Goal: Navigation & Orientation: Find specific page/section

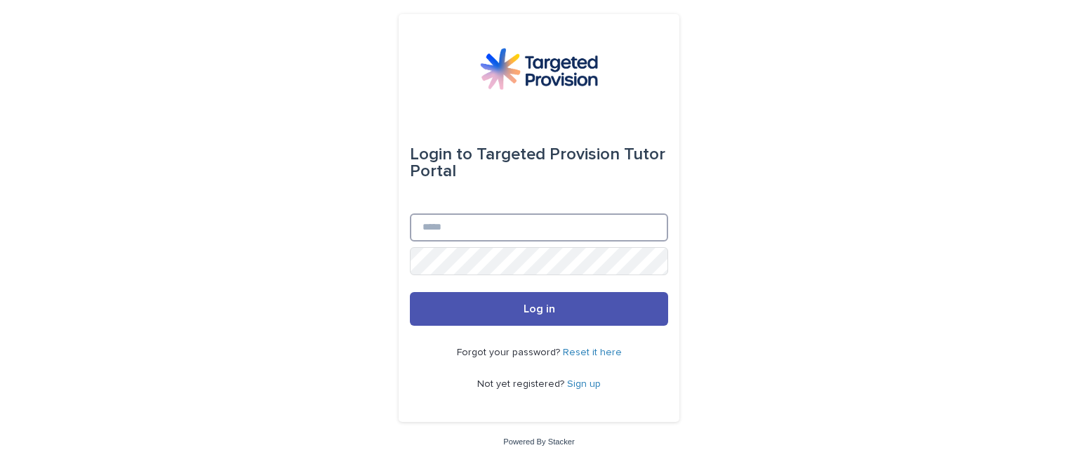
click at [484, 227] on input "Email" at bounding box center [539, 227] width 258 height 28
type input "**********"
click at [410, 292] on button "Log in" at bounding box center [539, 309] width 258 height 34
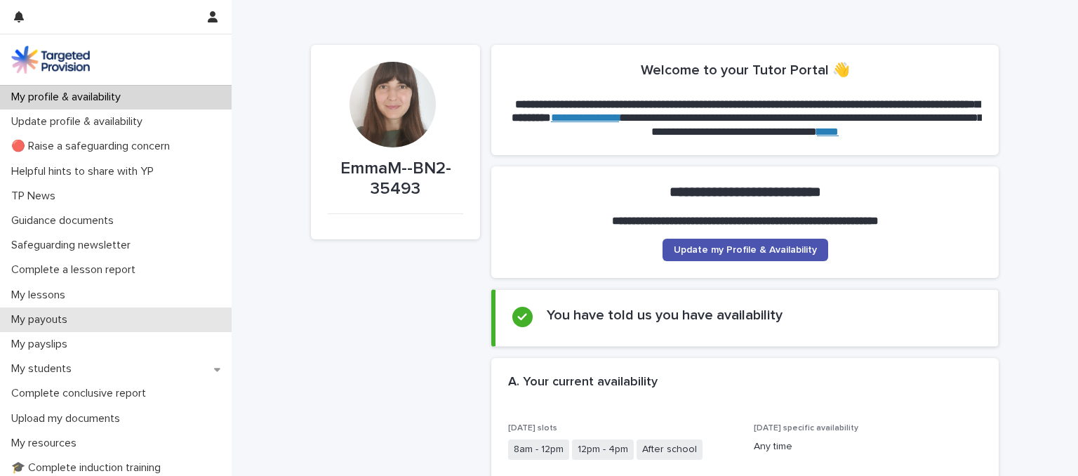
click at [64, 321] on p "My payouts" at bounding box center [42, 319] width 73 height 13
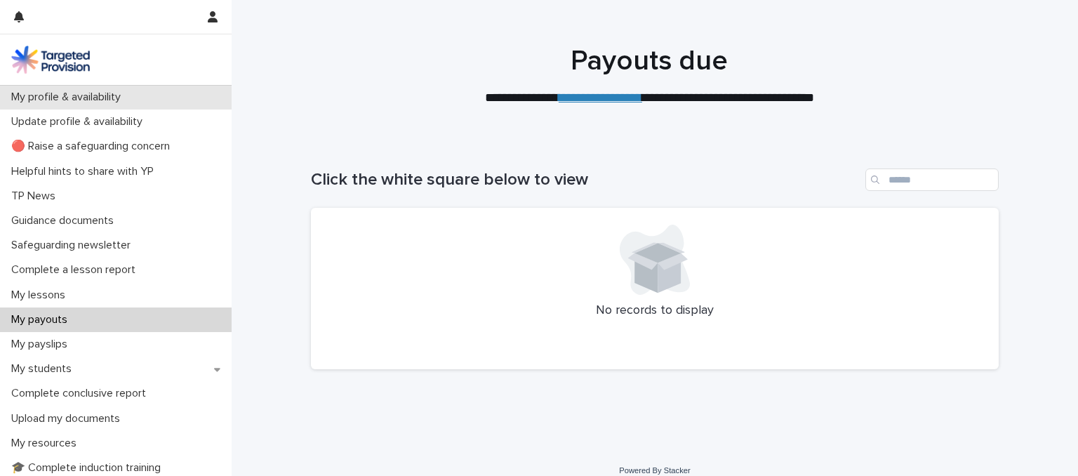
click at [121, 101] on p "My profile & availability" at bounding box center [69, 97] width 126 height 13
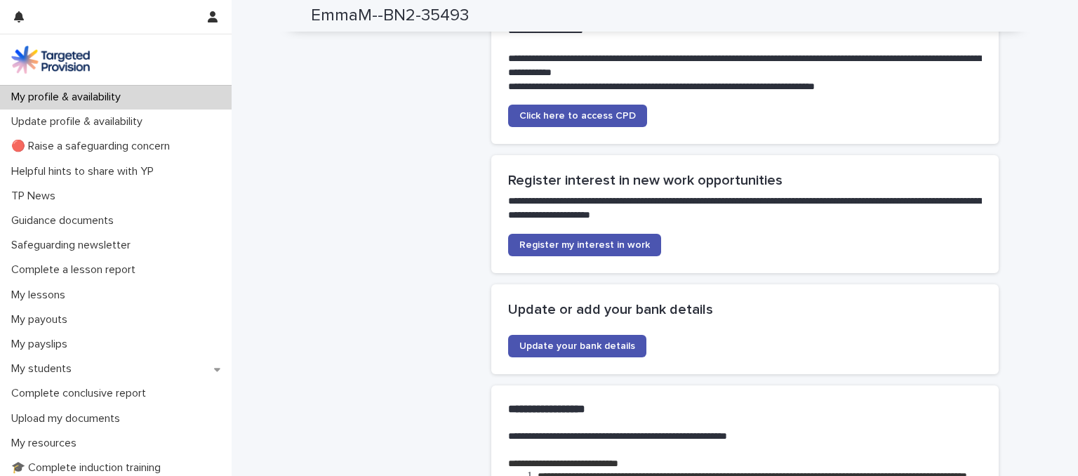
scroll to position [3088, 0]
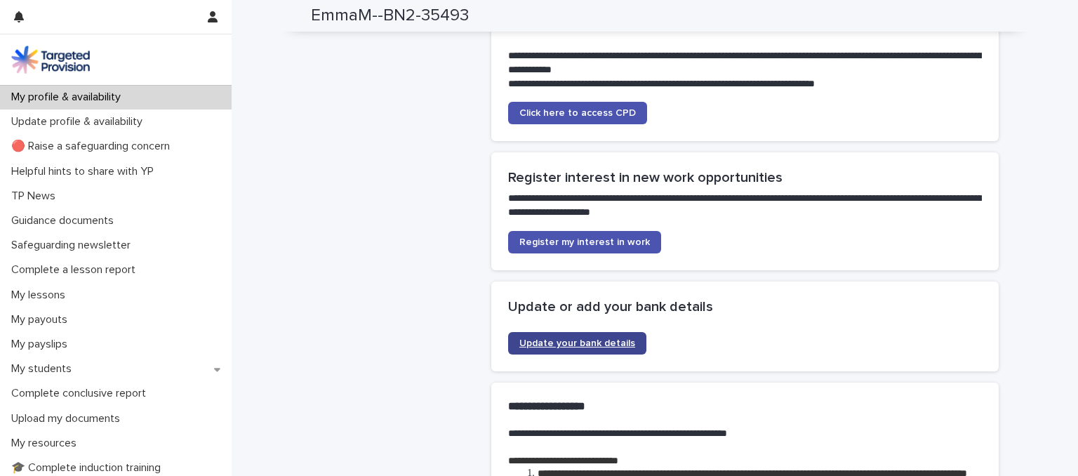
click at [575, 338] on span "Update your bank details" at bounding box center [577, 343] width 116 height 10
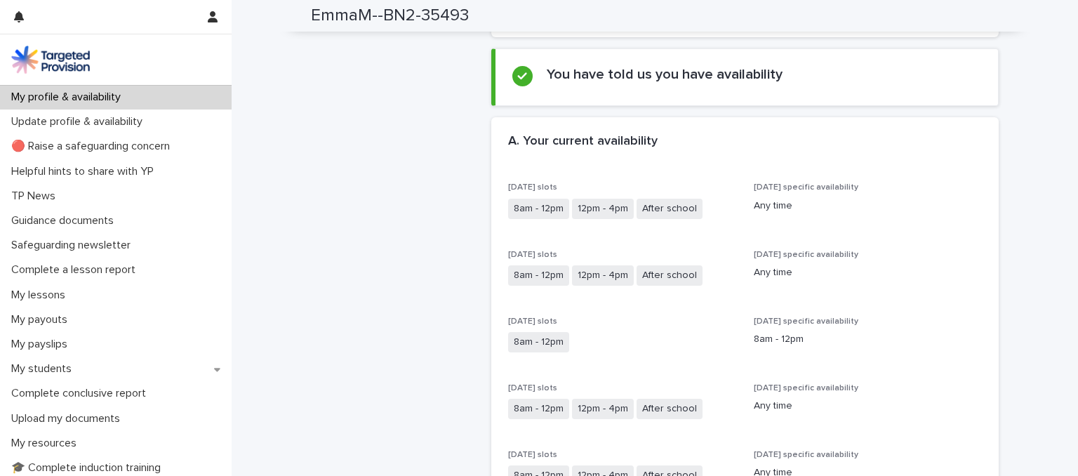
scroll to position [70, 0]
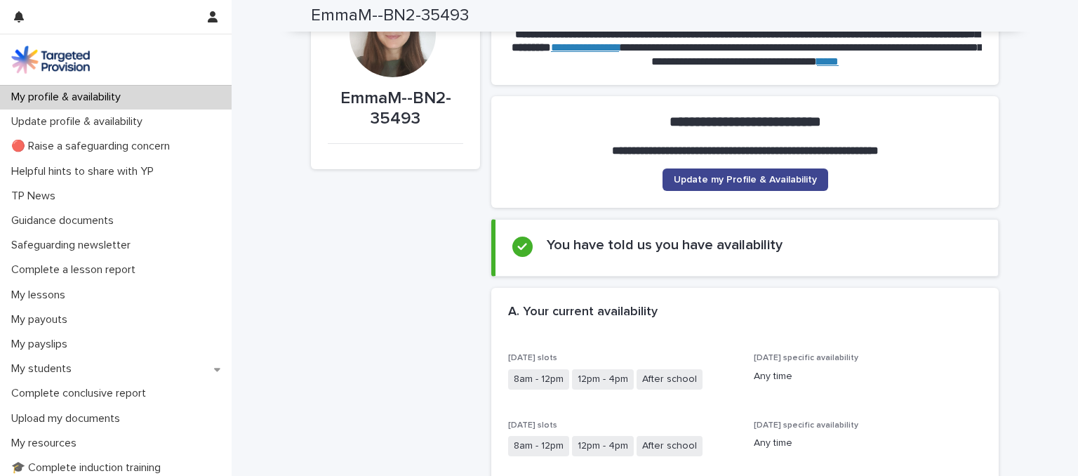
click at [726, 183] on span "Update my Profile & Availability" at bounding box center [745, 180] width 143 height 10
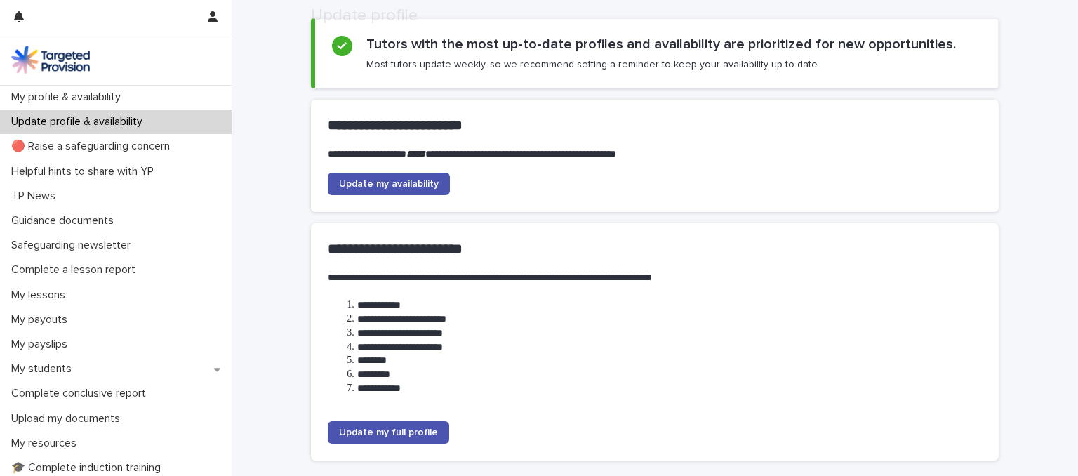
scroll to position [190, 0]
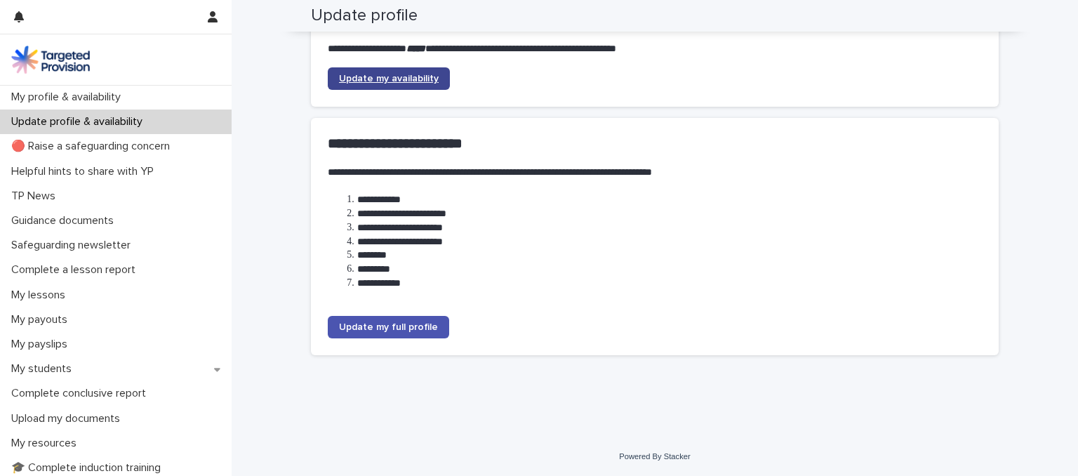
click at [387, 78] on span "Update my availability" at bounding box center [389, 79] width 100 height 10
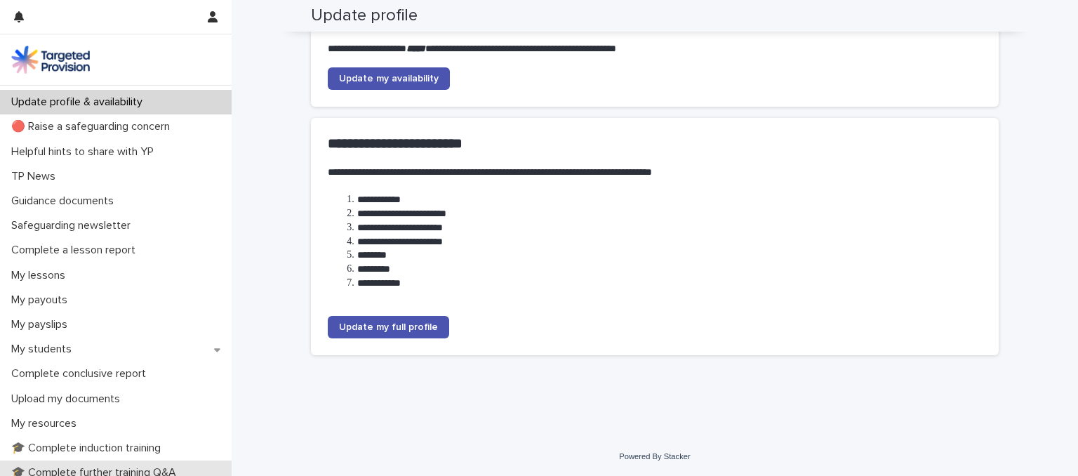
scroll to position [0, 0]
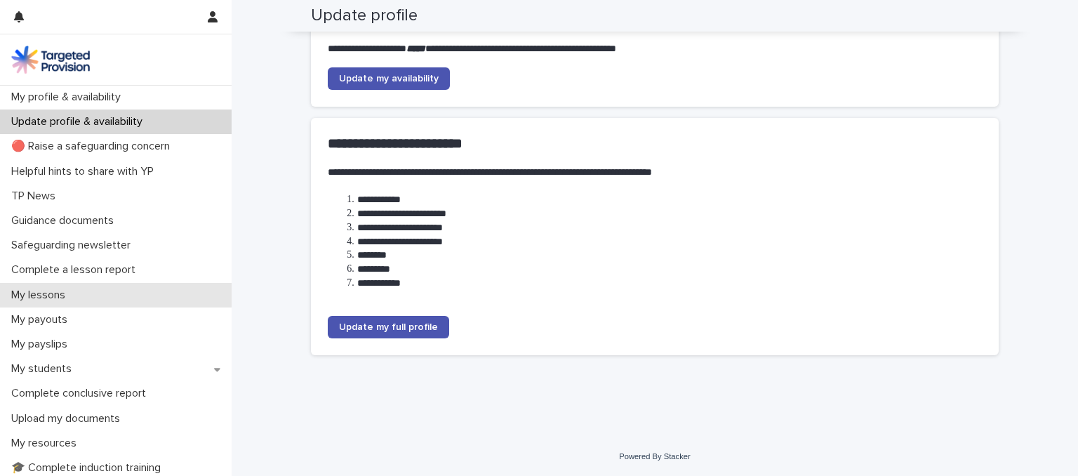
click at [79, 293] on div "My lessons" at bounding box center [116, 295] width 232 height 25
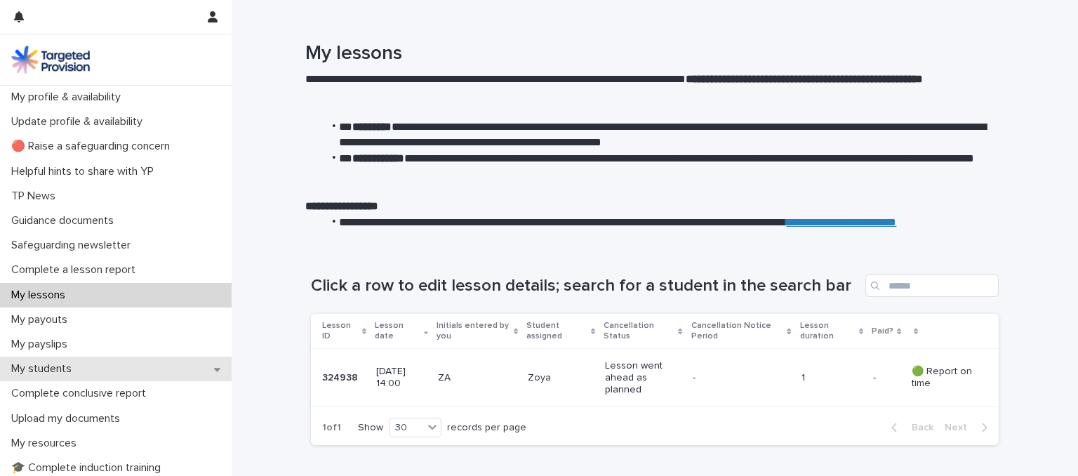
click at [98, 359] on div "My students" at bounding box center [116, 369] width 232 height 25
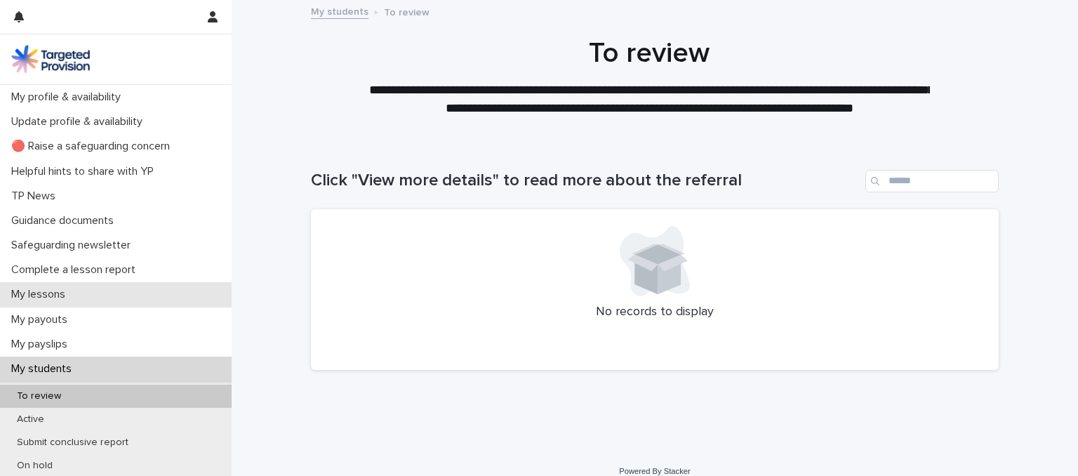
click at [77, 298] on p "My lessons" at bounding box center [41, 294] width 71 height 13
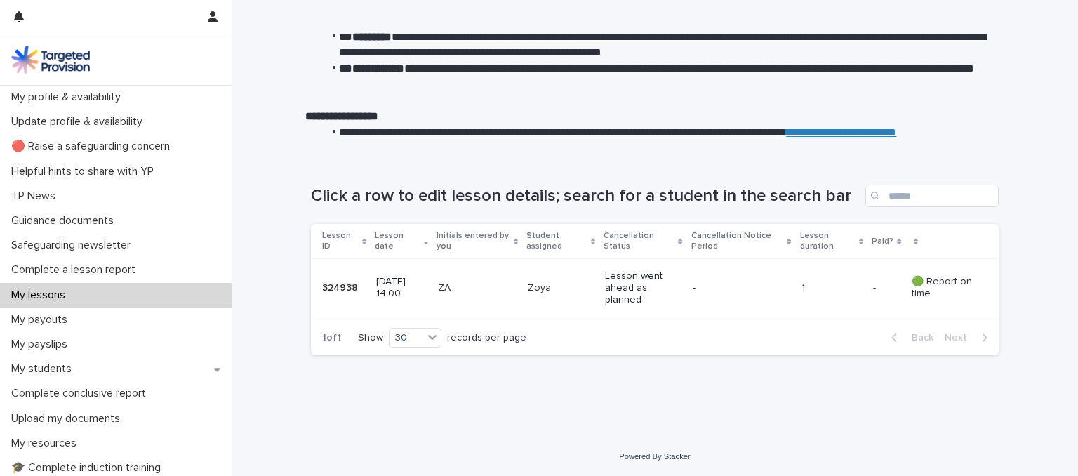
scroll to position [91, 0]
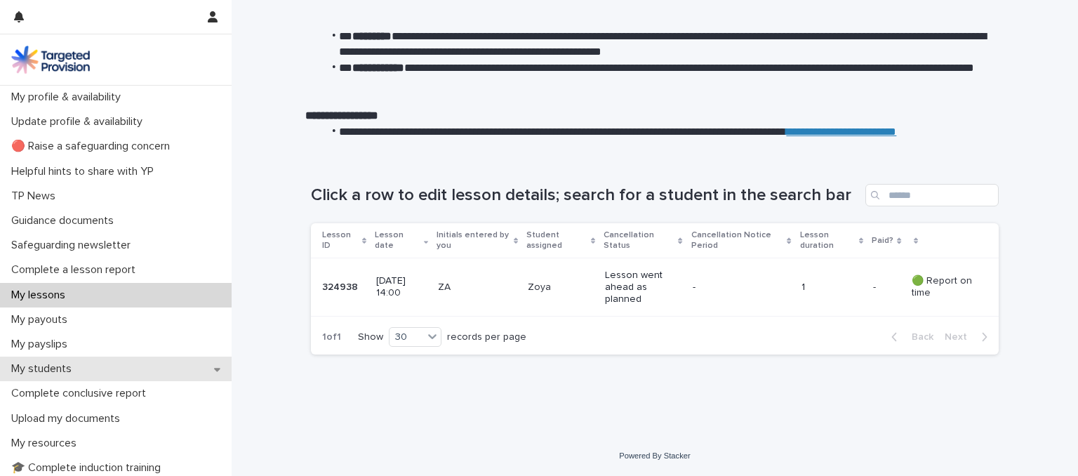
click at [67, 368] on p "My students" at bounding box center [44, 368] width 77 height 13
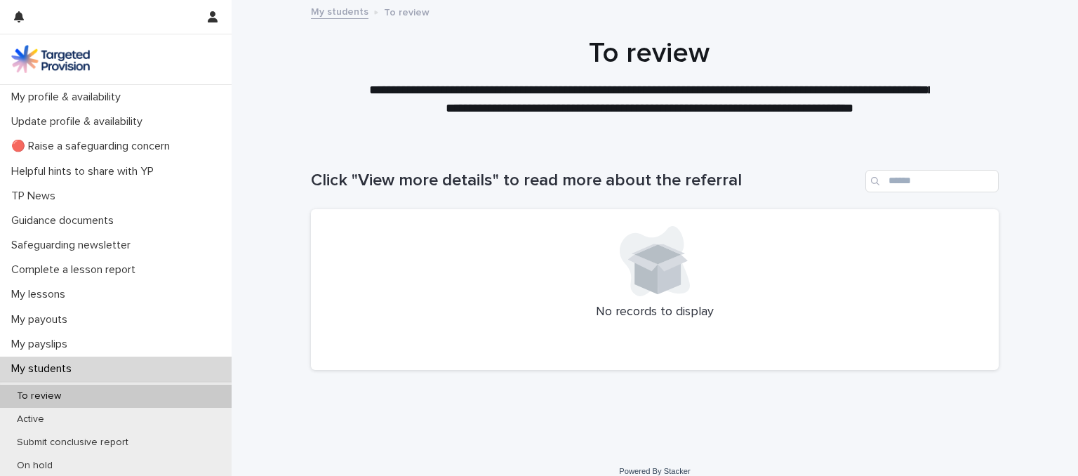
click at [65, 368] on p "My students" at bounding box center [44, 368] width 77 height 13
click at [67, 423] on div "Active" at bounding box center [116, 419] width 232 height 23
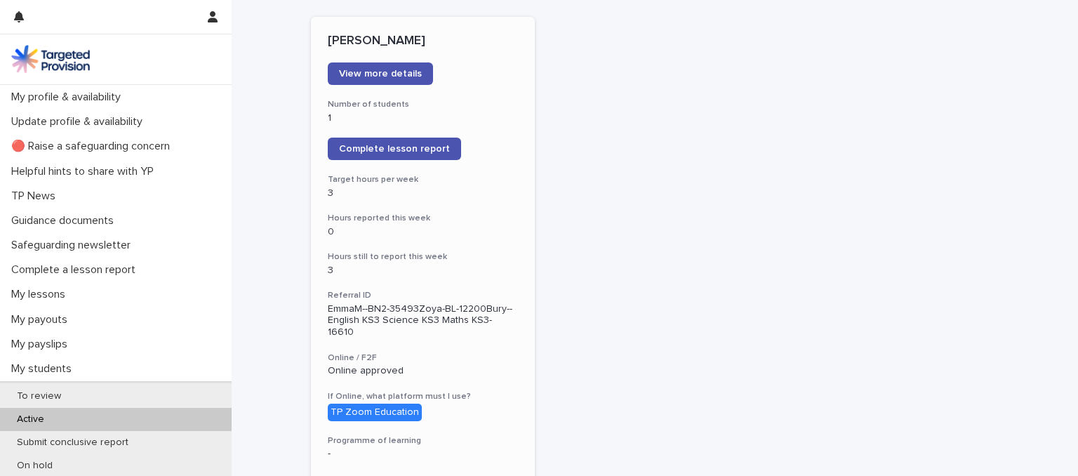
scroll to position [211, 0]
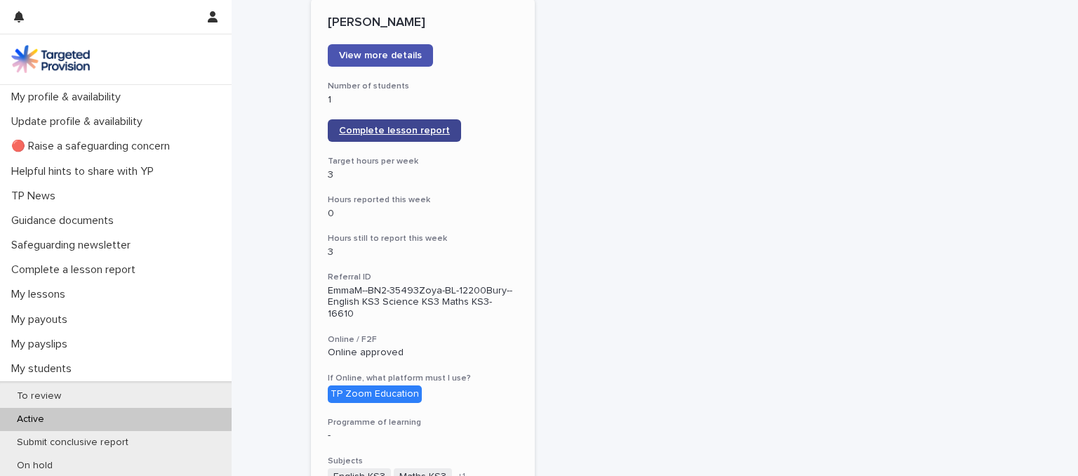
click at [404, 131] on span "Complete lesson report" at bounding box center [394, 131] width 111 height 10
